Goal: Task Accomplishment & Management: Manage account settings

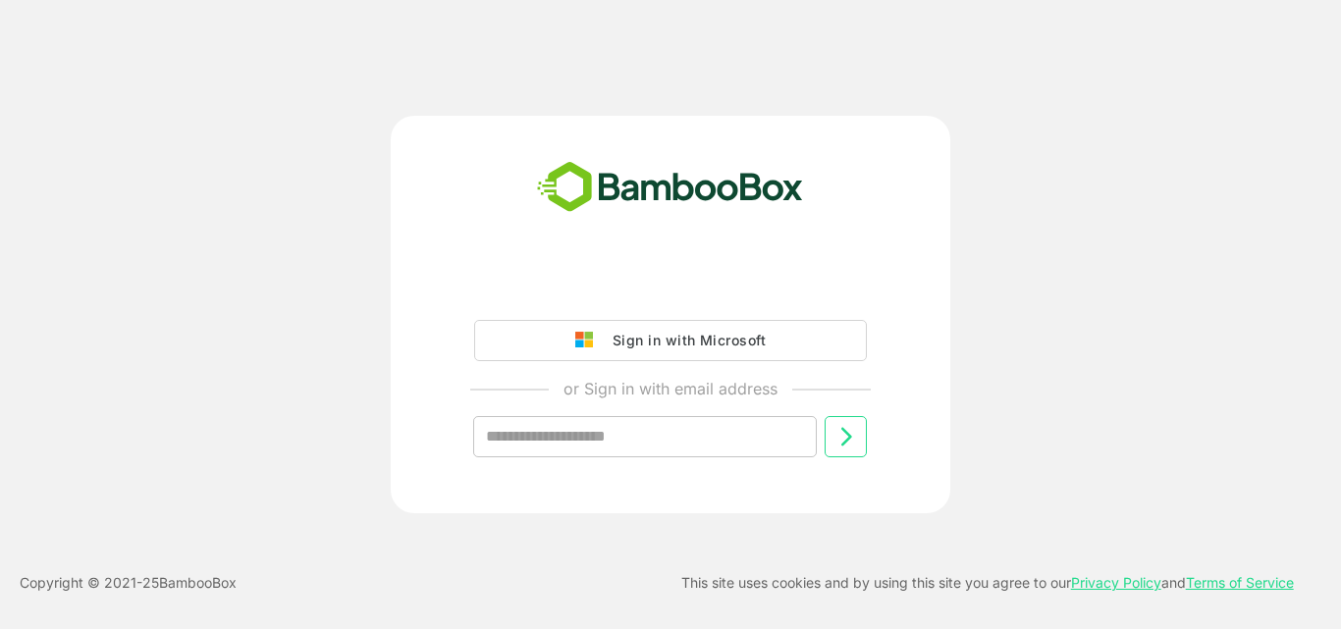
click at [652, 427] on input "text" at bounding box center [645, 436] width 344 height 41
type input "**********"
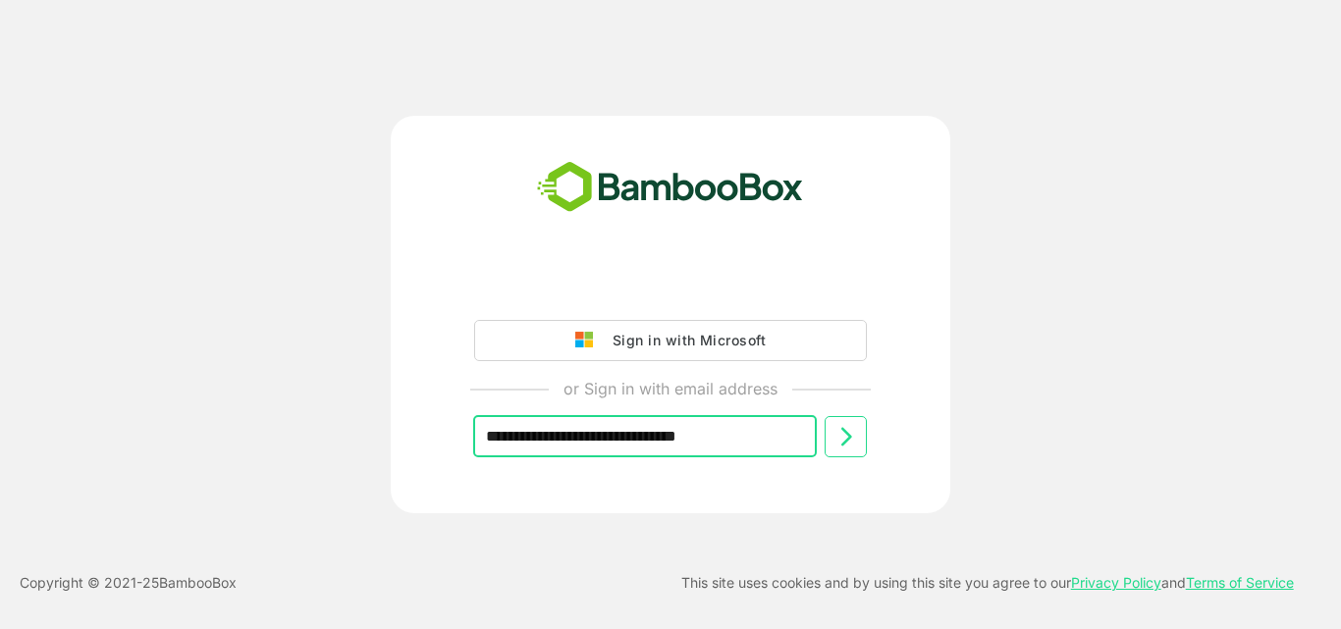
click at [836, 448] on icon at bounding box center [846, 437] width 24 height 24
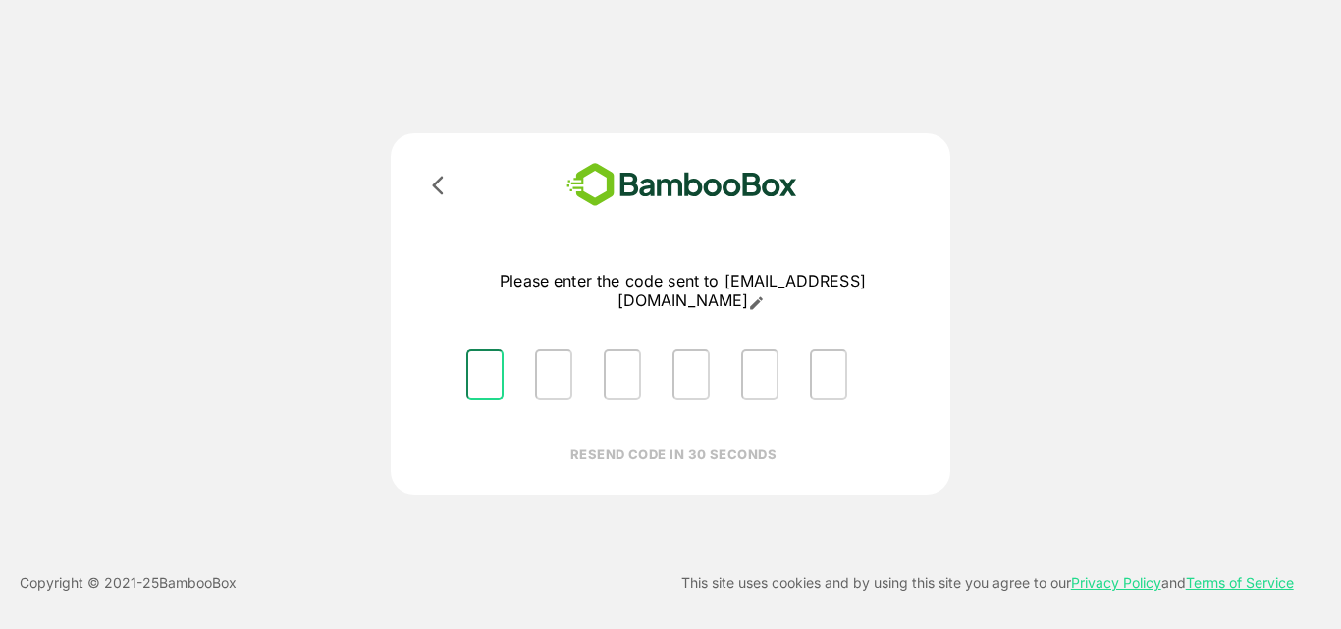
click at [494, 383] on input "Please enter OTP character 1" at bounding box center [484, 374] width 37 height 51
type input "*"
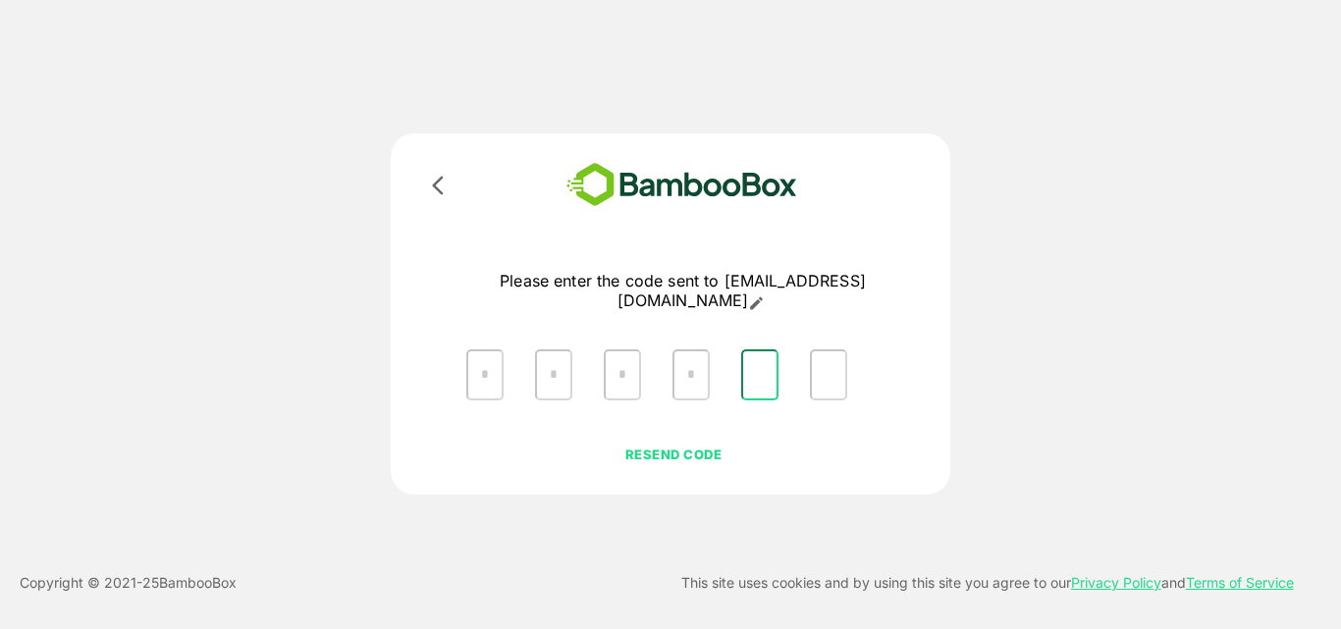
type input "*"
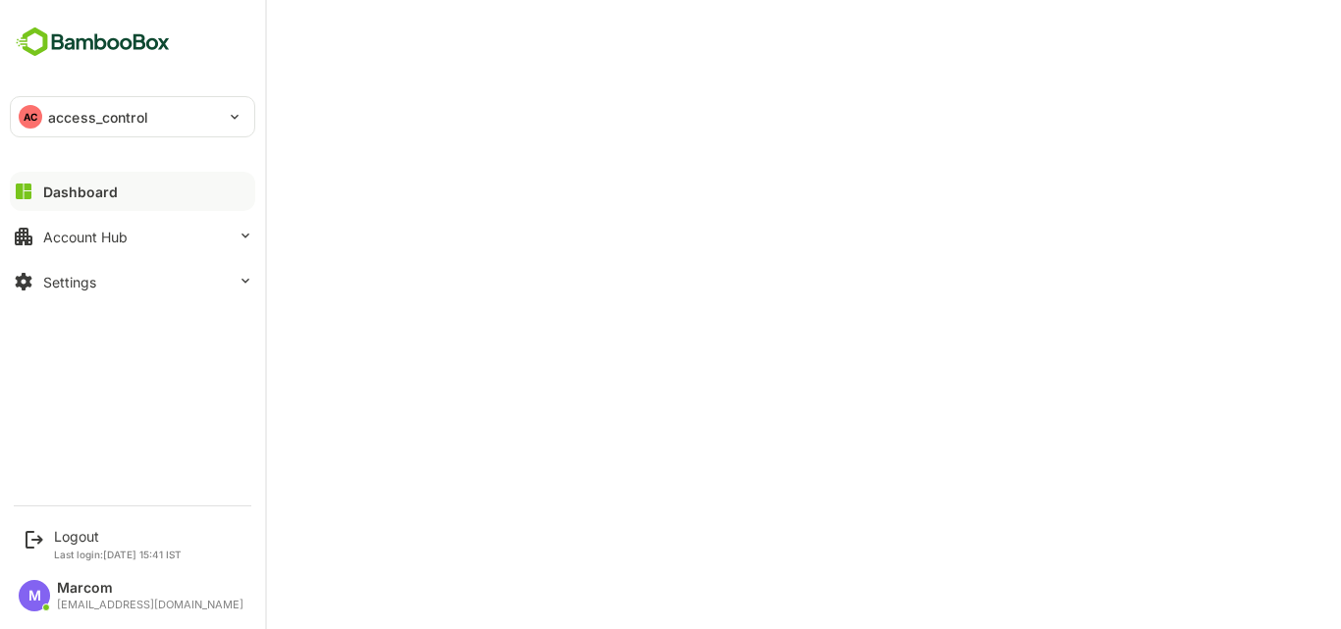
click at [96, 108] on p "access_control" at bounding box center [98, 117] width 100 height 21
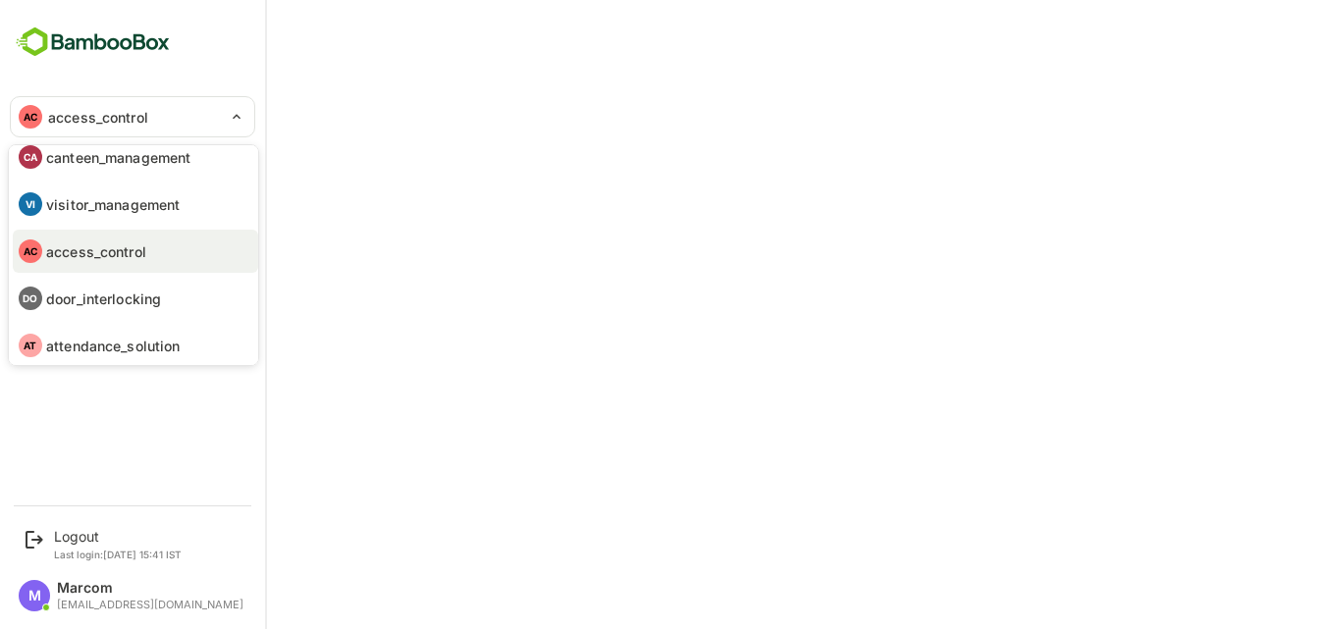
scroll to position [20, 0]
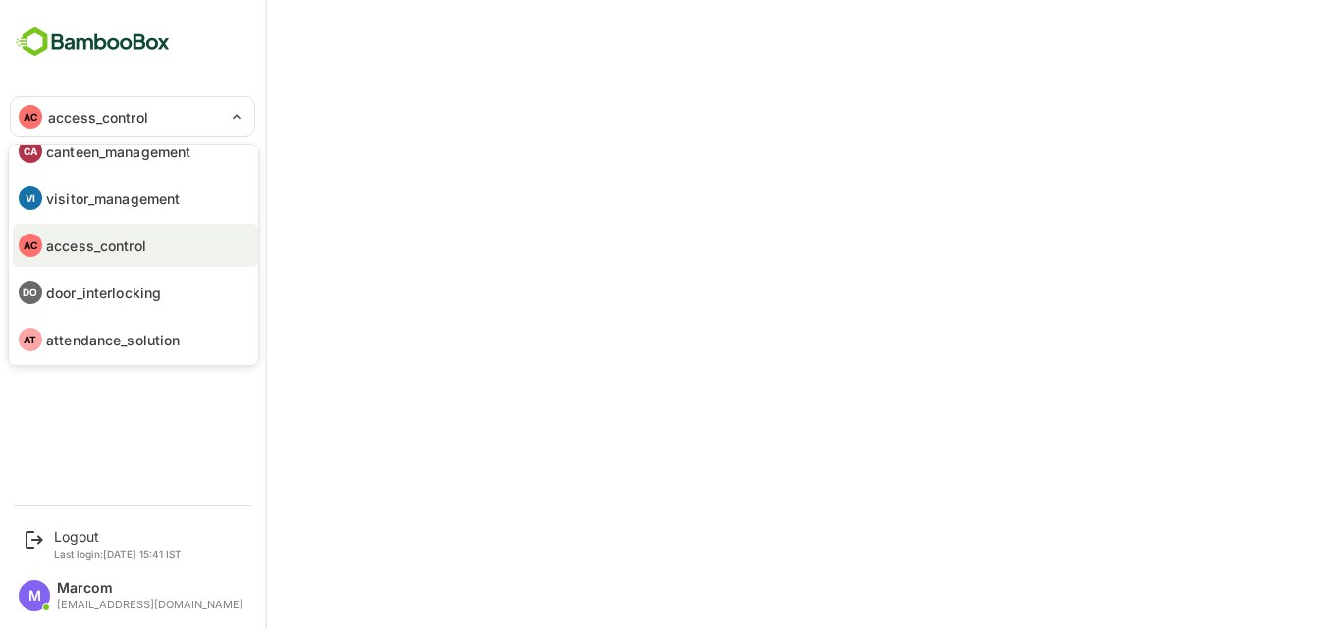
click at [185, 330] on li "AT attendance_solution" at bounding box center [135, 339] width 245 height 43
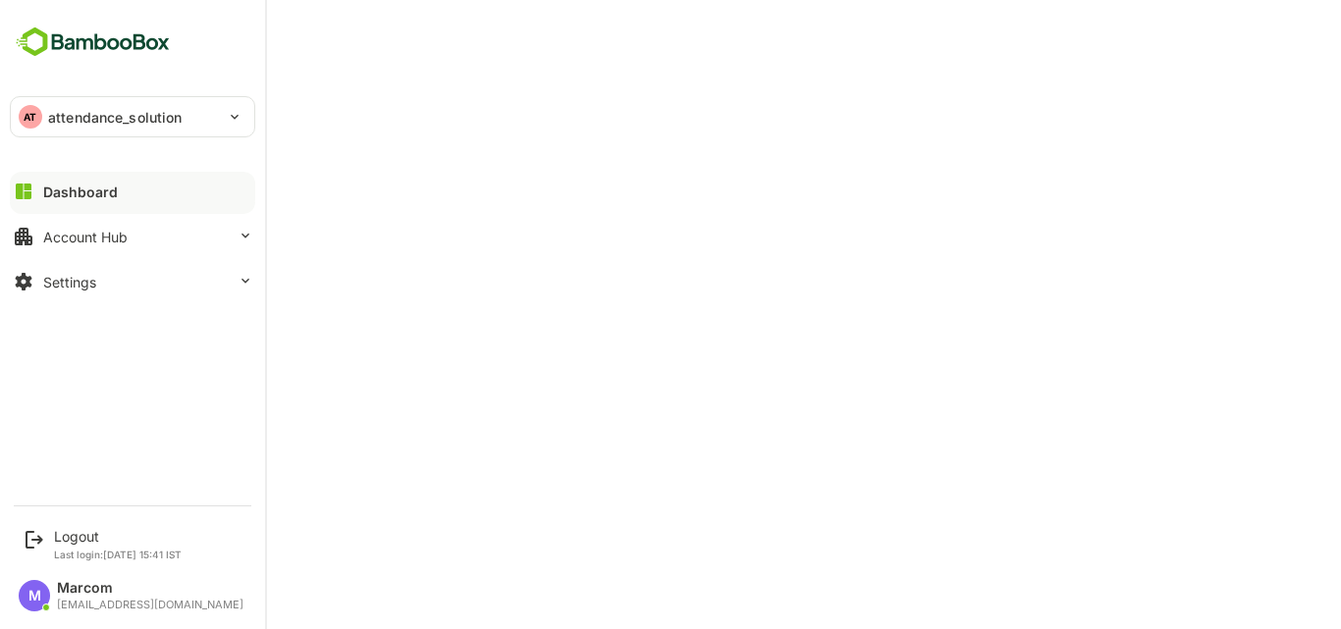
click at [60, 185] on div "Dashboard" at bounding box center [80, 192] width 75 height 17
click at [114, 187] on div "Dashboard" at bounding box center [80, 192] width 75 height 17
click at [68, 101] on div "AT attendance_solution" at bounding box center [121, 116] width 220 height 39
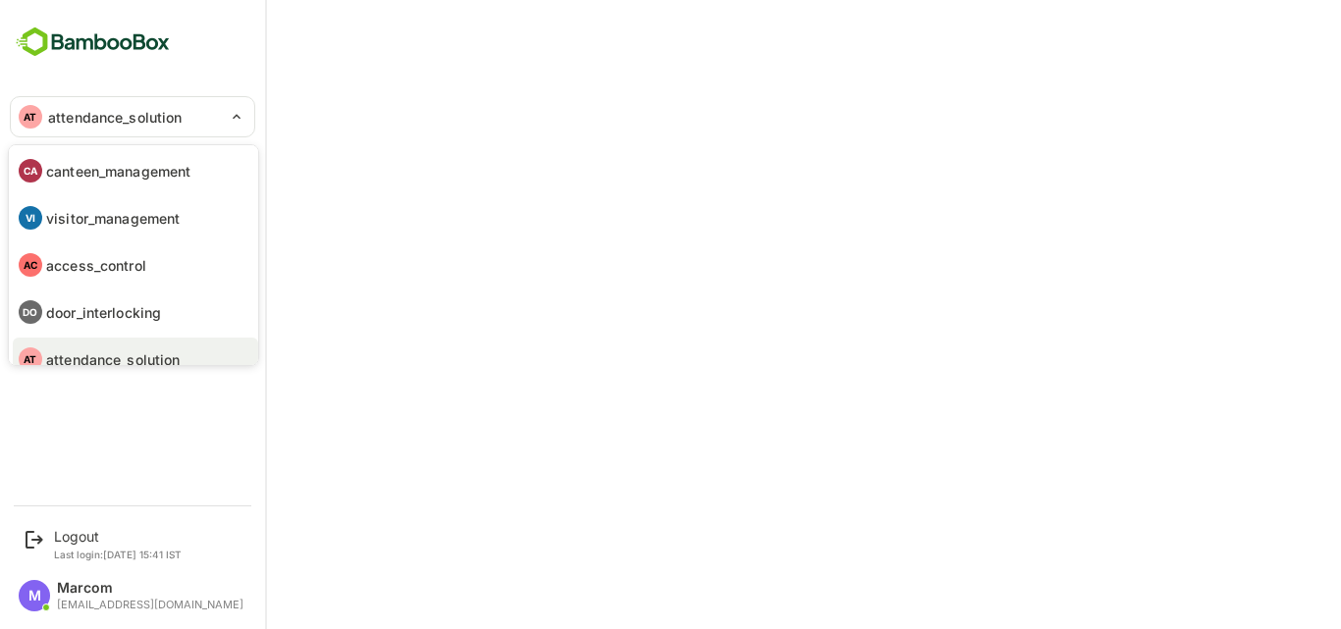
scroll to position [16, 0]
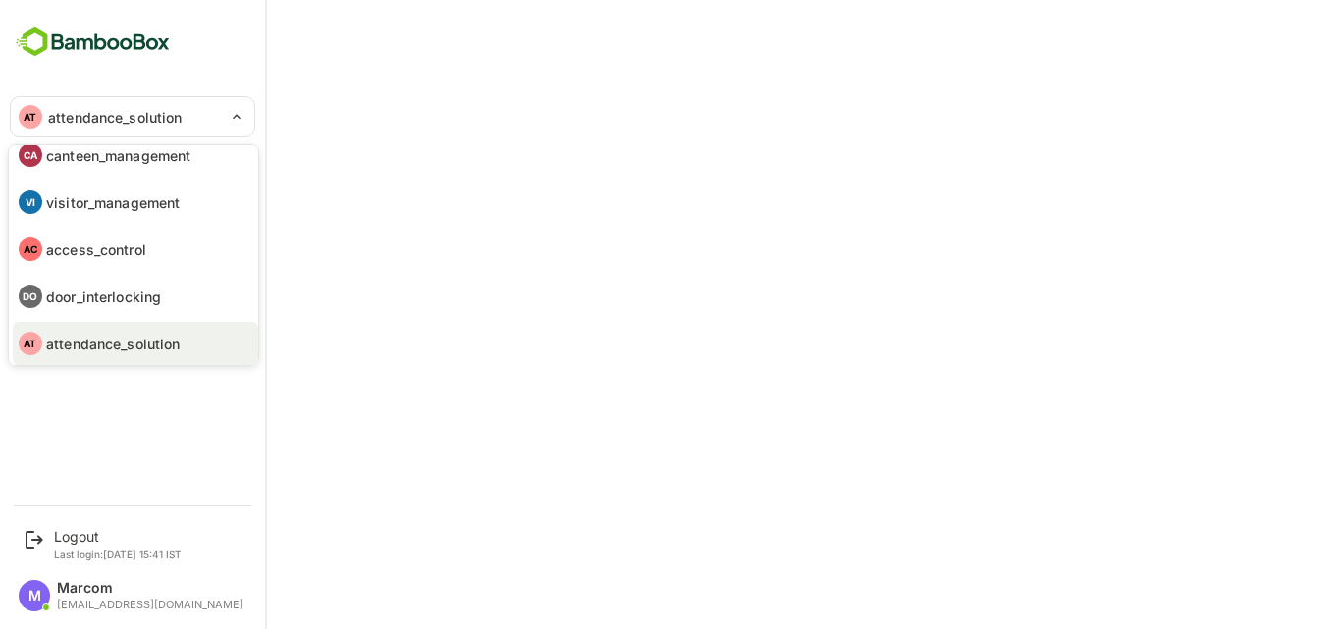
click at [100, 173] on li "CA canteen_management" at bounding box center [135, 155] width 245 height 43
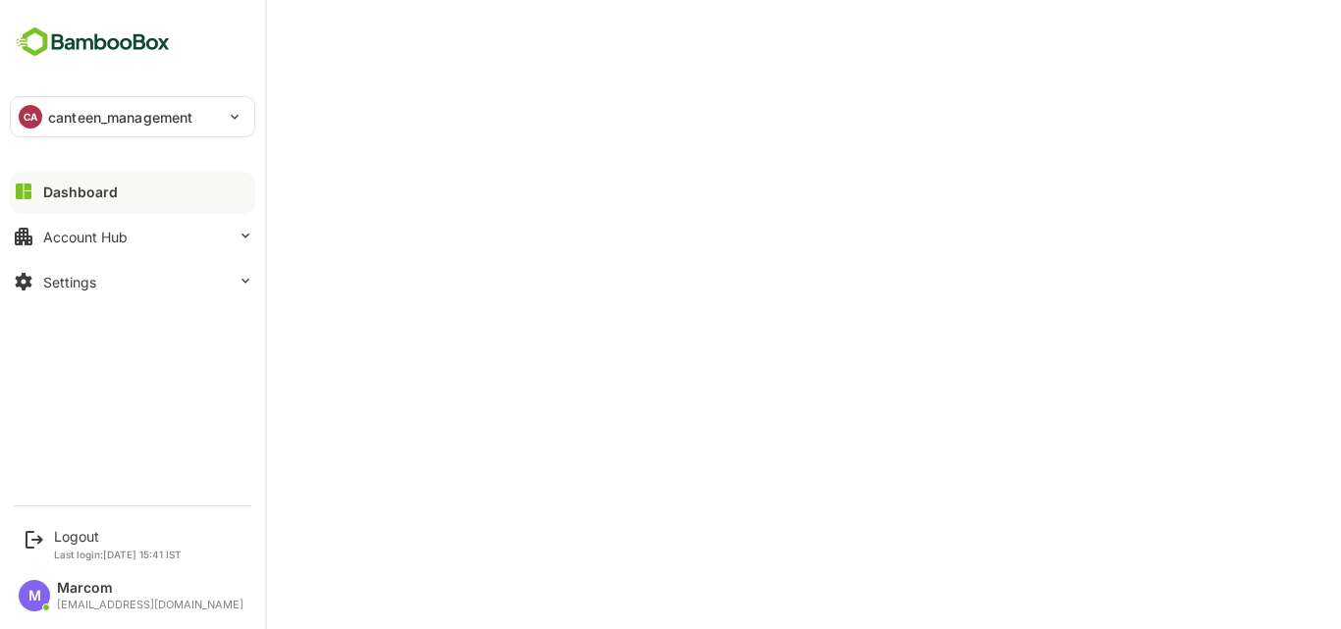
click at [74, 103] on div "CA canteen_management" at bounding box center [121, 116] width 220 height 39
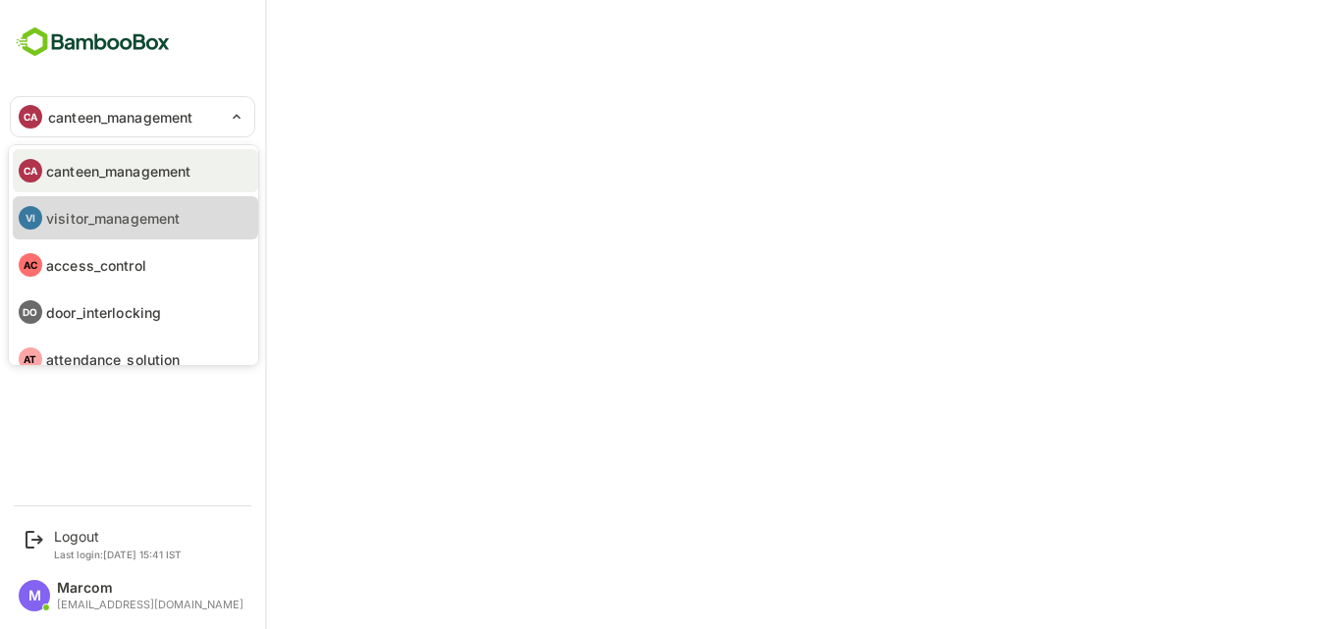
click at [78, 205] on li "VI visitor_management" at bounding box center [135, 217] width 245 height 43
type input "**********"
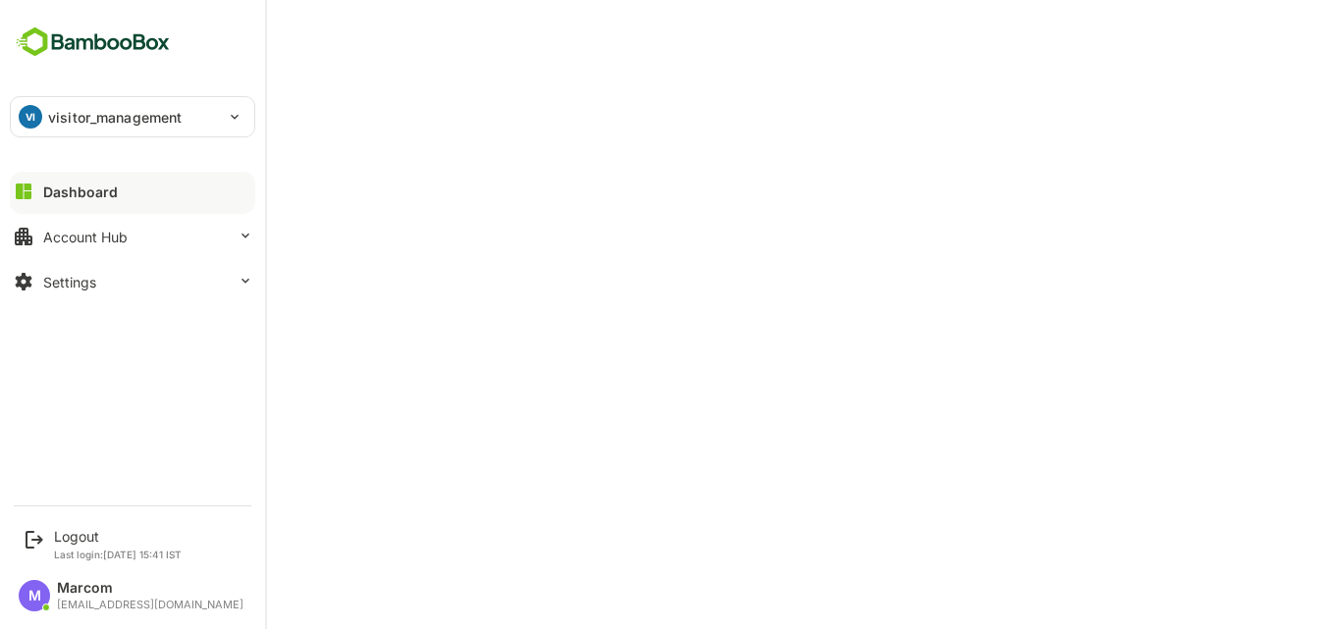
click at [108, 123] on p "visitor_management" at bounding box center [115, 117] width 134 height 21
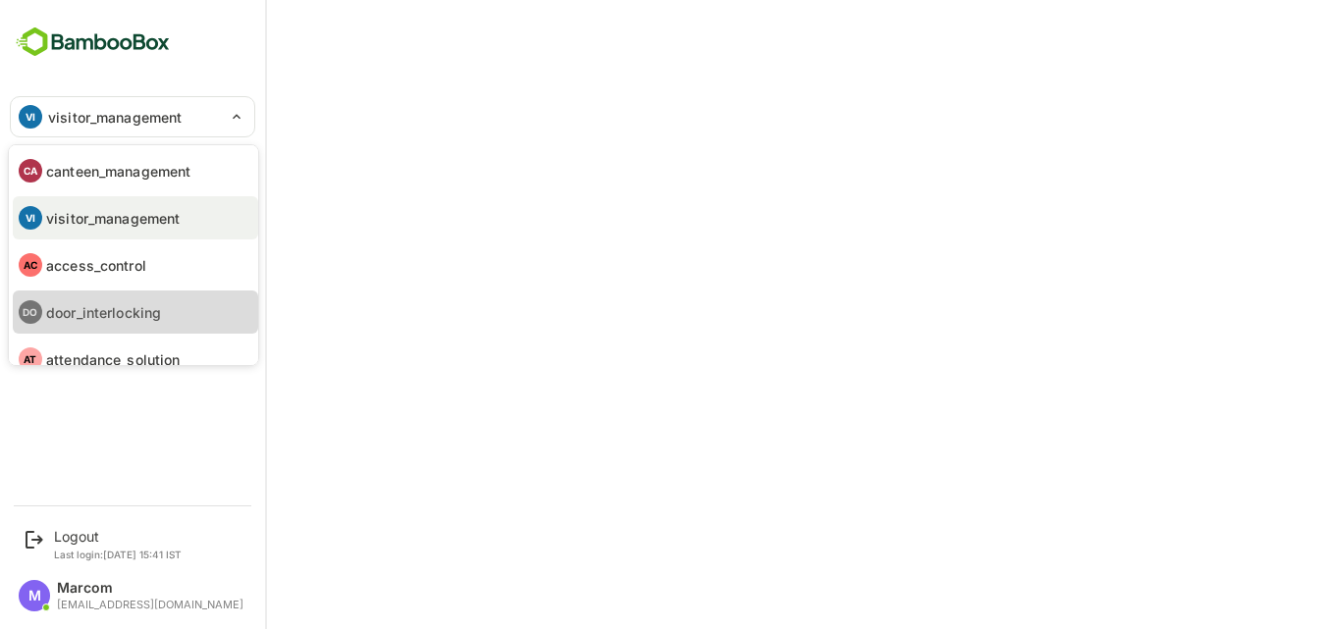
click at [90, 316] on p "door_interlocking" at bounding box center [103, 312] width 115 height 21
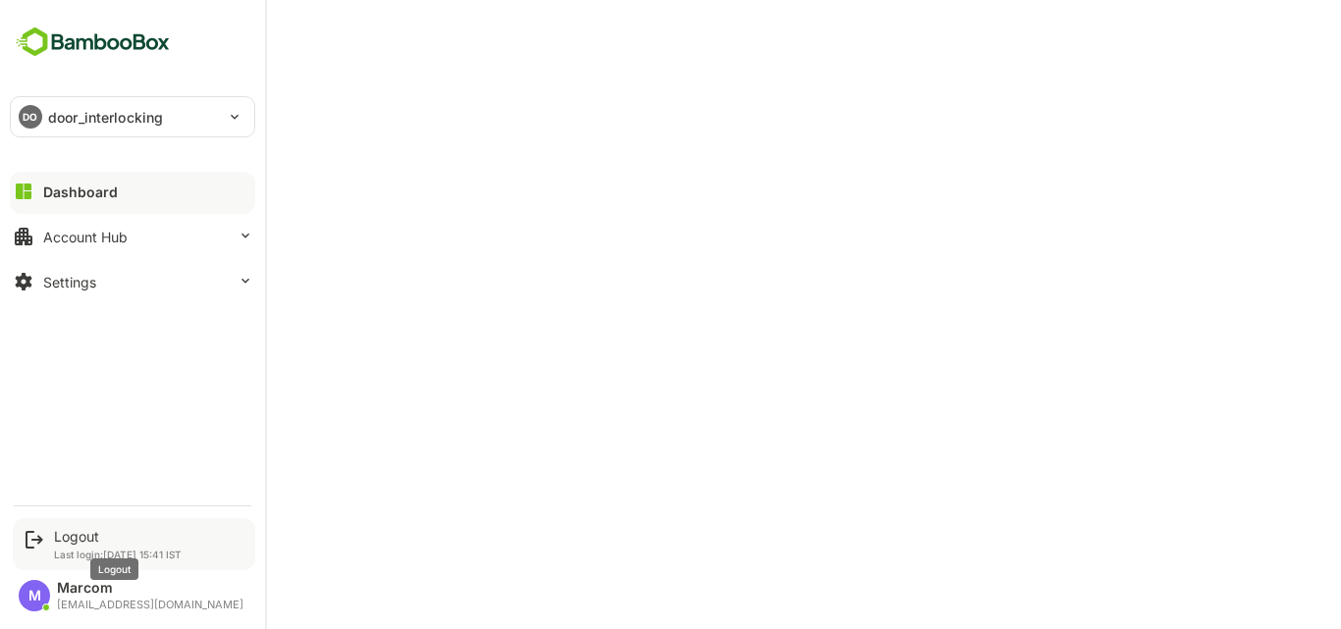
click at [69, 542] on div "Logout" at bounding box center [118, 536] width 128 height 17
